Goal: Information Seeking & Learning: Learn about a topic

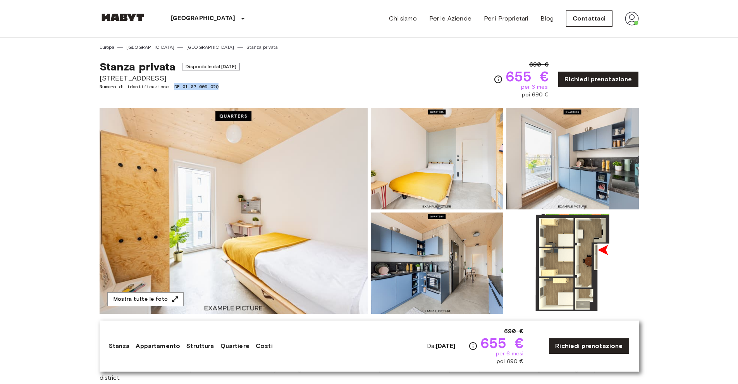
drag, startPoint x: 222, startPoint y: 86, endPoint x: 178, endPoint y: 85, distance: 44.2
click at [178, 85] on span "Numero di identificazione: DE-01-07-009-02Q" at bounding box center [170, 86] width 140 height 7
copy span "DE-01-07-009-02Q"
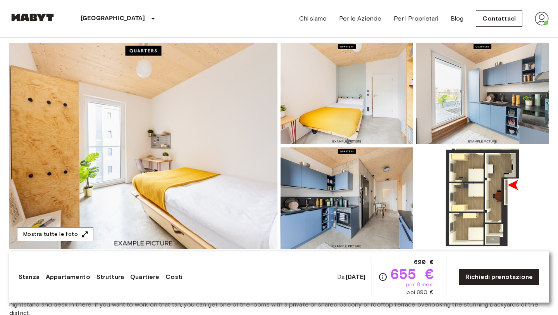
scroll to position [108, 0]
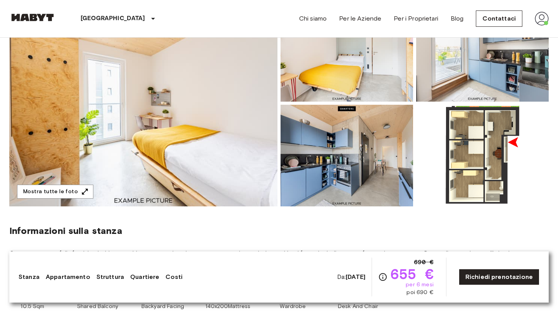
click at [216, 144] on img at bounding box center [143, 103] width 268 height 206
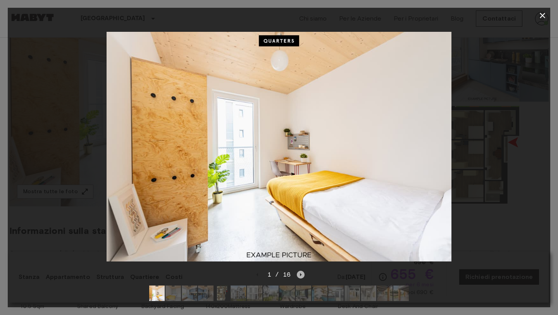
click at [301, 272] on icon "Next image" at bounding box center [301, 274] width 8 height 8
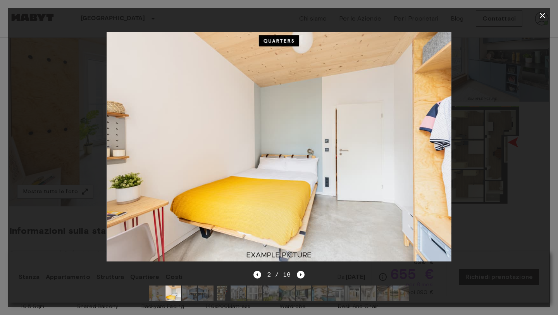
click at [262, 275] on div "2 / 16" at bounding box center [279, 274] width 52 height 9
click at [257, 275] on icon "Previous image" at bounding box center [257, 274] width 8 height 8
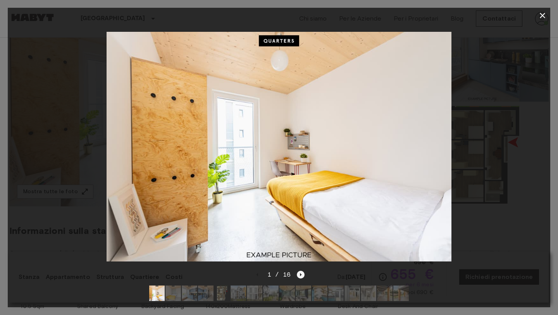
click at [301, 275] on icon "Next image" at bounding box center [301, 274] width 8 height 8
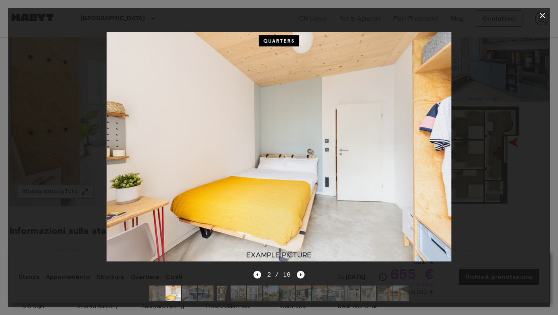
click at [301, 275] on icon "Next image" at bounding box center [301, 274] width 8 height 8
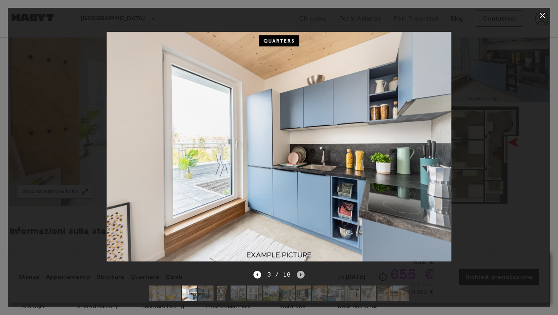
click at [301, 275] on icon "Next image" at bounding box center [301, 274] width 8 height 8
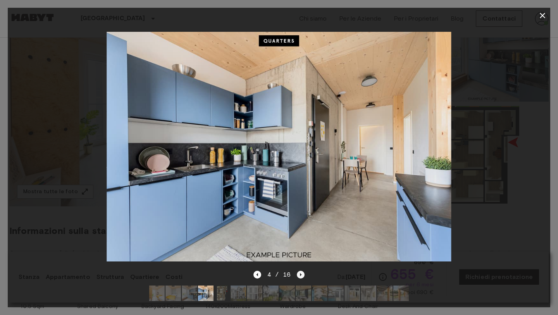
click at [301, 275] on icon "Next image" at bounding box center [301, 274] width 8 height 8
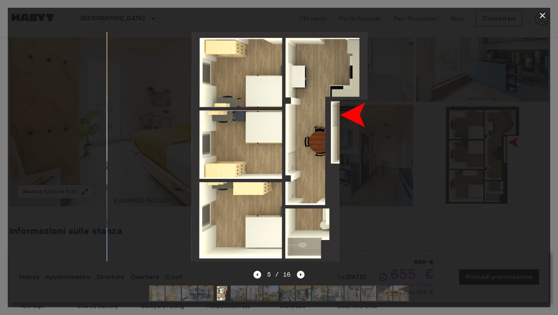
click at [301, 275] on icon "Next image" at bounding box center [301, 274] width 8 height 8
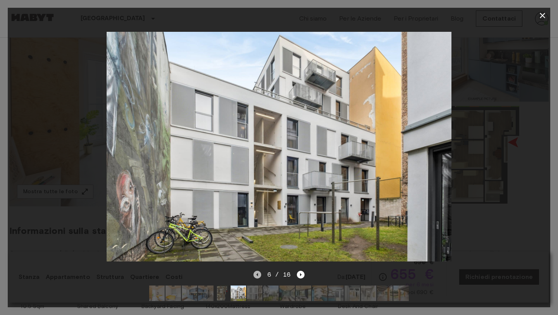
click at [261, 274] on icon "Previous image" at bounding box center [257, 274] width 8 height 8
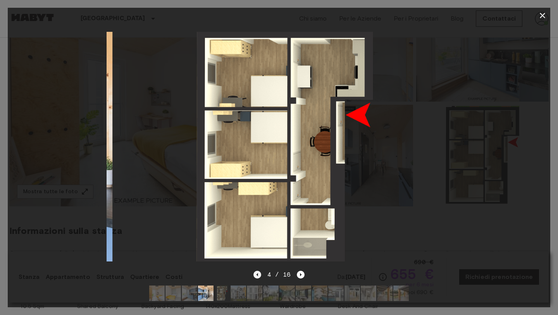
click at [261, 274] on icon "Previous image" at bounding box center [257, 274] width 8 height 8
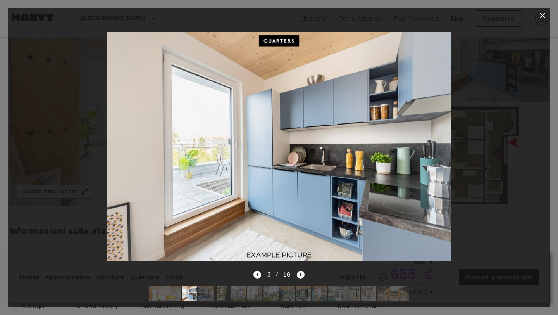
click at [297, 272] on icon "Next image" at bounding box center [301, 274] width 8 height 8
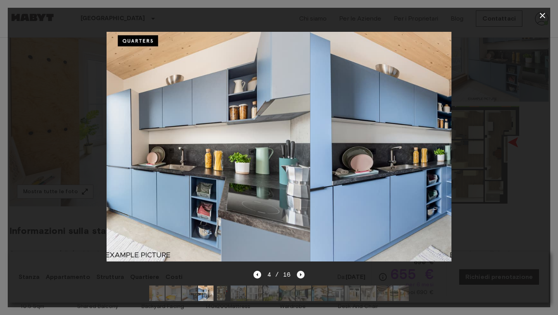
click at [297, 272] on icon "Next image" at bounding box center [301, 274] width 8 height 8
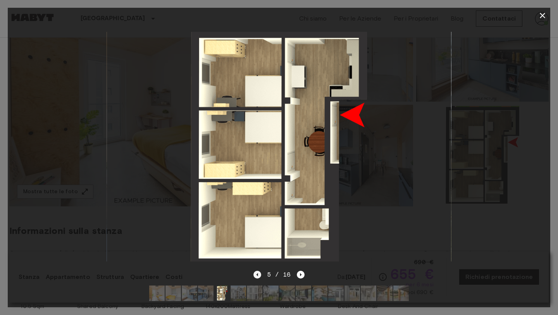
click at [258, 274] on icon "Previous image" at bounding box center [257, 274] width 8 height 8
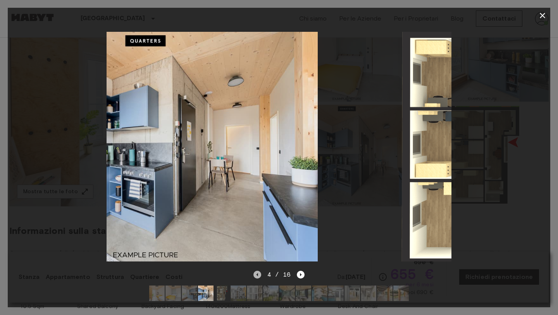
click at [258, 274] on icon "Previous image" at bounding box center [257, 274] width 8 height 8
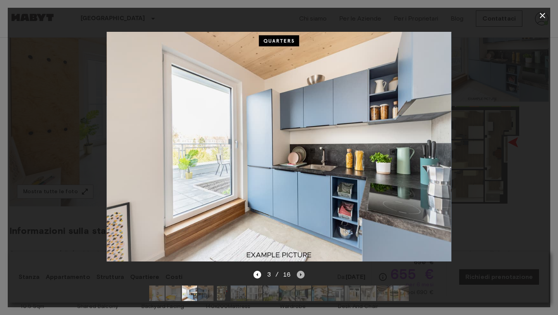
click at [302, 275] on icon "Next image" at bounding box center [301, 274] width 8 height 8
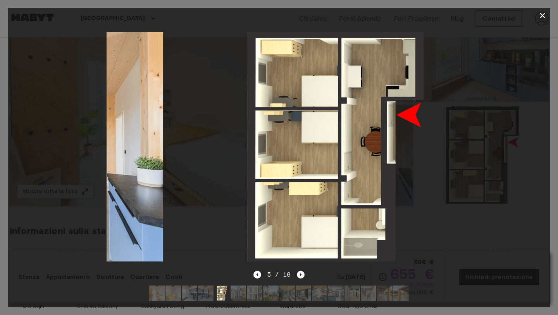
click at [302, 275] on icon "Next image" at bounding box center [301, 274] width 8 height 8
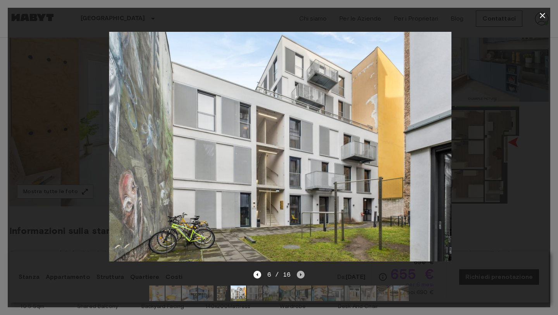
click at [302, 275] on icon "Next image" at bounding box center [301, 274] width 8 height 8
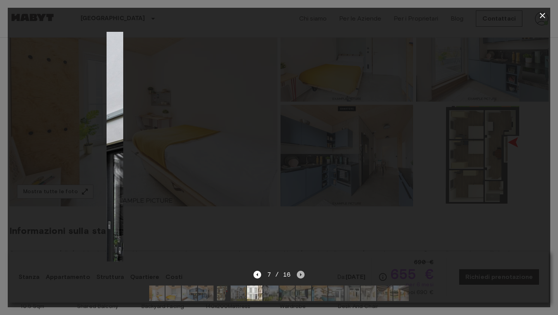
click at [302, 275] on icon "Next image" at bounding box center [301, 274] width 8 height 8
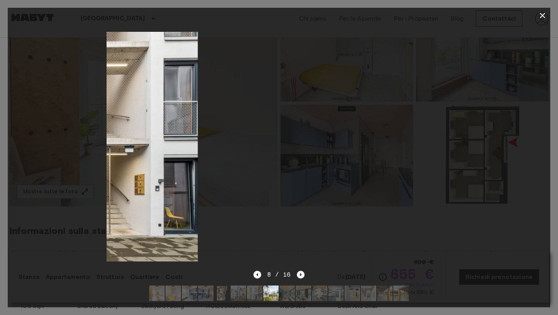
click at [302, 275] on icon "Next image" at bounding box center [301, 274] width 8 height 8
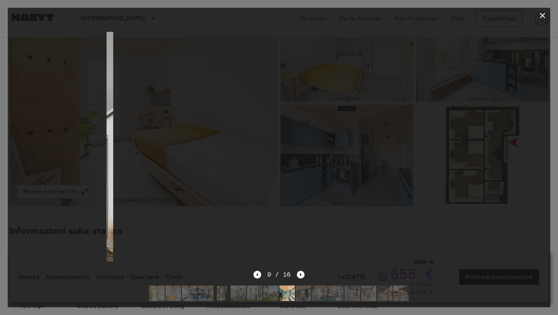
click at [302, 275] on icon "Next image" at bounding box center [301, 274] width 8 height 8
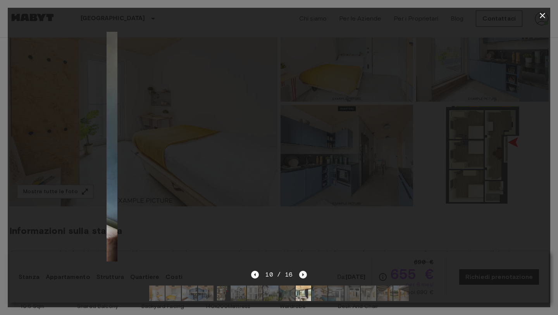
click at [302, 275] on icon "Next image" at bounding box center [303, 274] width 2 height 3
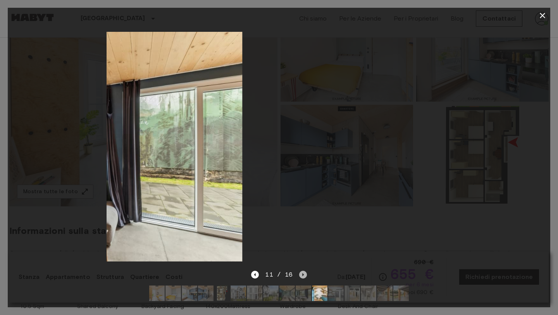
click at [302, 275] on icon "Next image" at bounding box center [303, 274] width 2 height 3
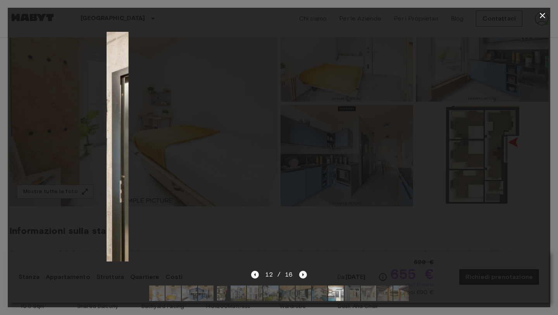
click at [302, 275] on icon "Next image" at bounding box center [303, 274] width 2 height 3
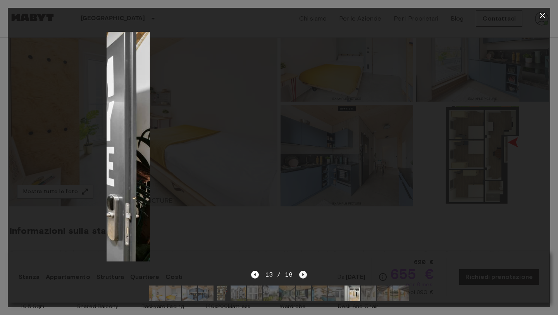
click at [302, 275] on icon "Next image" at bounding box center [303, 274] width 2 height 3
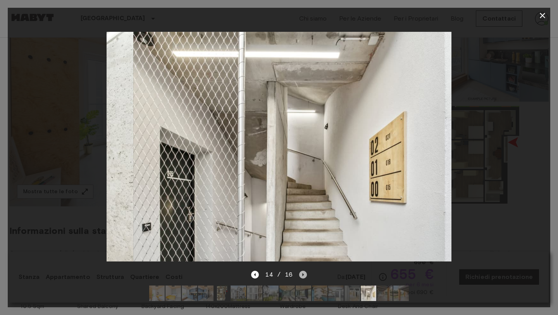
click at [302, 275] on icon "Next image" at bounding box center [303, 274] width 2 height 3
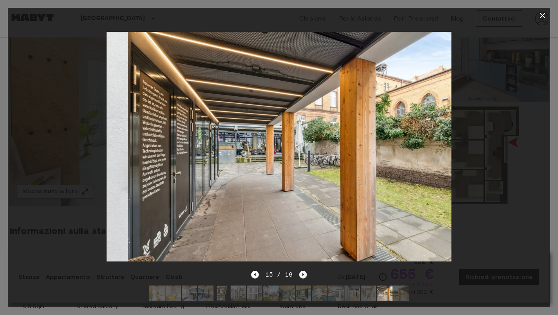
click at [302, 275] on icon "Next image" at bounding box center [303, 274] width 2 height 3
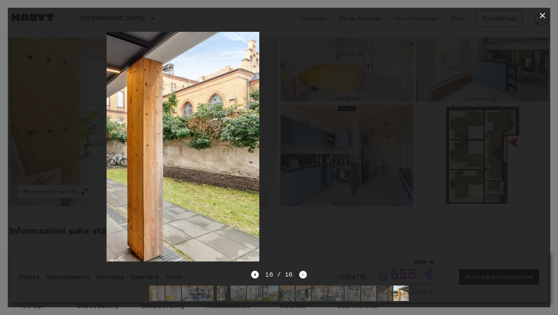
click at [302, 275] on div "16 / 16" at bounding box center [278, 274] width 55 height 9
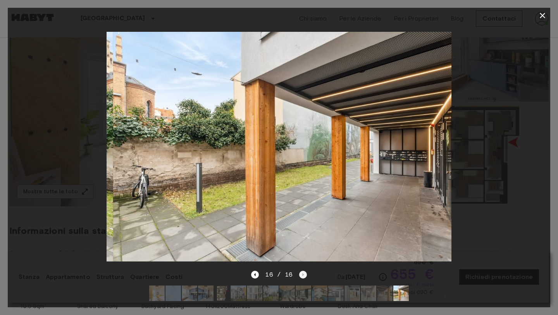
click at [302, 275] on div "16 / 16" at bounding box center [278, 274] width 55 height 9
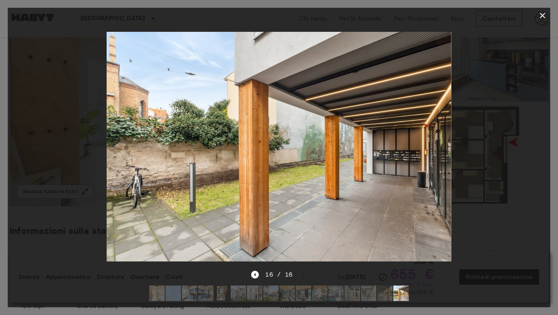
click at [159, 293] on img at bounding box center [156, 292] width 15 height 15
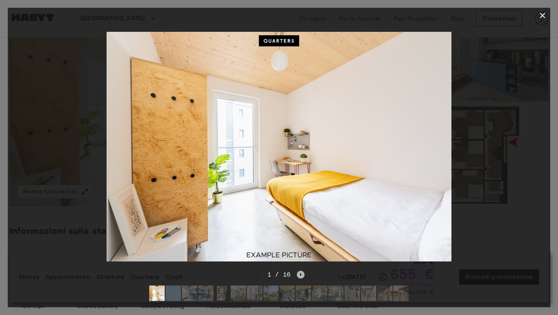
click at [303, 272] on icon "Next image" at bounding box center [301, 274] width 8 height 8
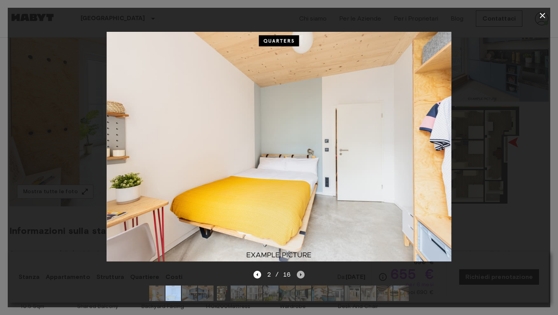
click at [303, 272] on icon "Next image" at bounding box center [301, 274] width 8 height 8
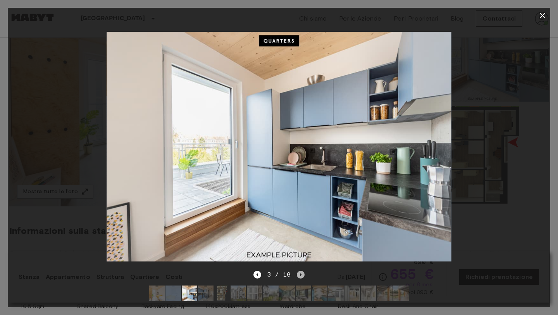
click at [300, 275] on icon "Next image" at bounding box center [301, 274] width 2 height 3
